Goal: Task Accomplishment & Management: Complete application form

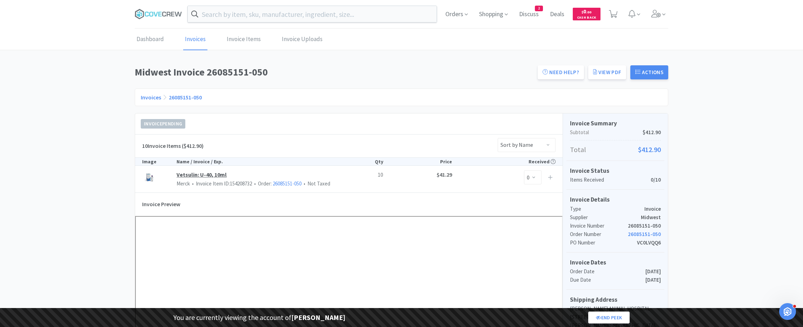
click at [192, 171] on link "Vetsulin: U-40, 10ml" at bounding box center [262, 174] width 172 height 9
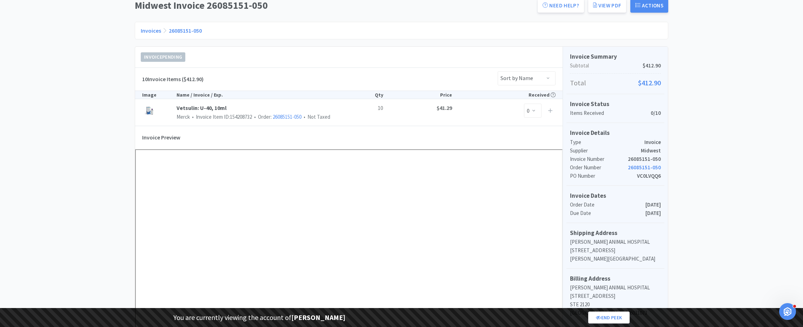
scroll to position [69, 0]
drag, startPoint x: 627, startPoint y: 164, endPoint x: 675, endPoint y: 166, distance: 48.1
click at [676, 166] on div "Dashboard Invoices Invoice Items Invoice Uploads Midwest Invoice 26085151-050 N…" at bounding box center [401, 265] width 803 height 611
click at [648, 171] on p "VC0LVQQ6" at bounding box center [649, 173] width 24 height 8
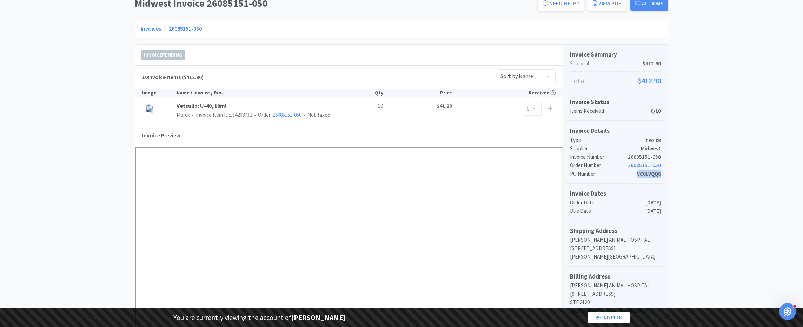
copy p "VC0LVQQ6"
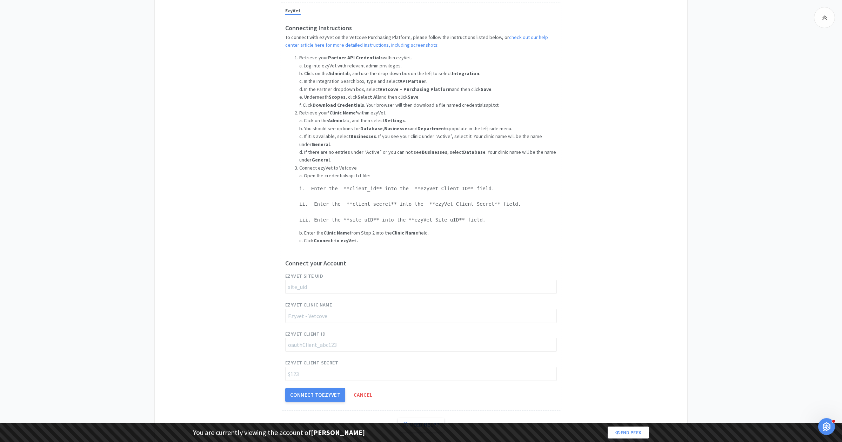
scroll to position [509, 0]
click at [325, 286] on input "string" at bounding box center [421, 286] width 272 height 14
paste input "site_2HthVKiOkjLv6s2qMOaHb"
type input "site_2HthVKiOkjLv6s2qMOaHb"
click at [361, 311] on input "string" at bounding box center [421, 315] width 272 height 14
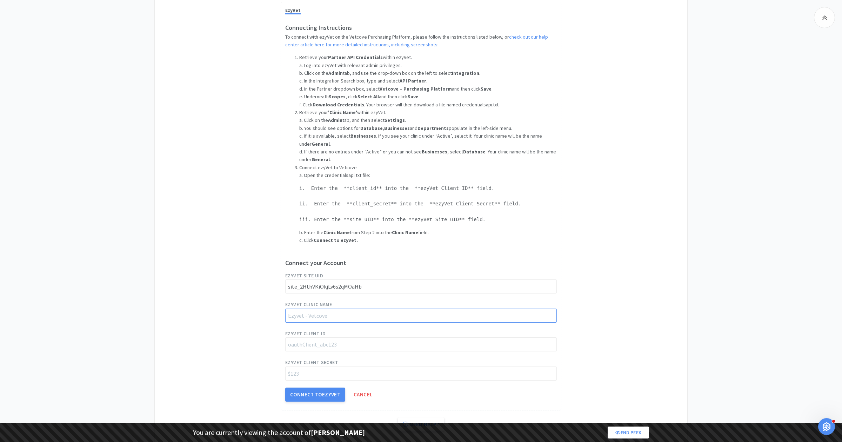
paste input "CityVet - [US_STATE][GEOGRAPHIC_DATA]"
type input "CityVet - [US_STATE][GEOGRAPHIC_DATA]"
click at [344, 337] on input "string" at bounding box center [421, 344] width 272 height 14
paste input "oauthClient_cm4MqFBgO076JRJQ1YDJM"
type input "oauthClient_cm4MqFBgO076JRJQ1YDJM"
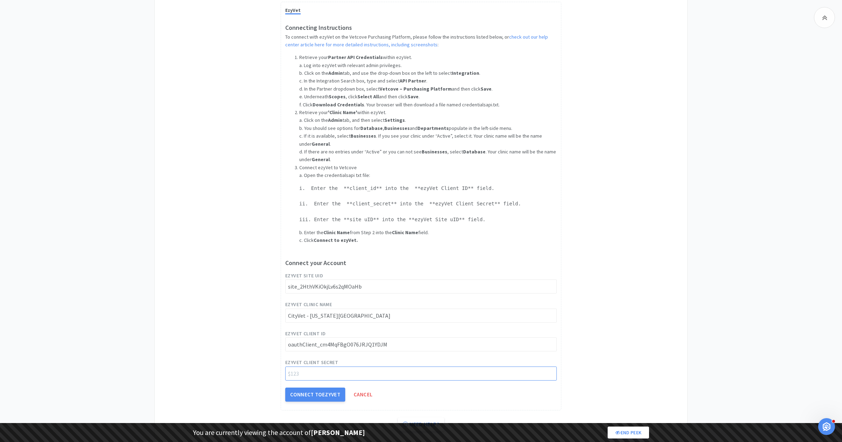
click at [331, 371] on input "string" at bounding box center [421, 373] width 272 height 14
paste input "$2y$10$0cqzWHZKvjn/q6C7coxuHOek5.DWroa/F15iWRNZdcX8sfUiQdUnG"
type input "$2y$10$0cqzWHZKvjn/q6C7coxuHOek5.DWroa/F15iWRNZdcX8sfUiQdUnG"
click at [314, 390] on button "Connect to EzyVet" at bounding box center [315, 394] width 60 height 14
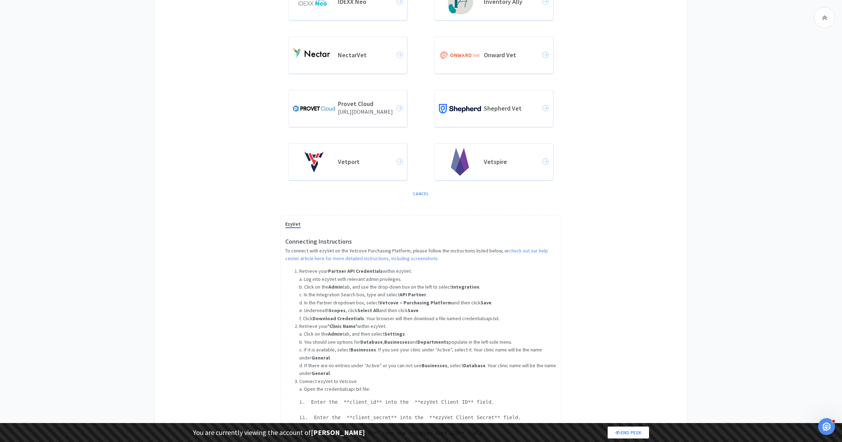
scroll to position [272, 0]
